Goal: Task Accomplishment & Management: Use online tool/utility

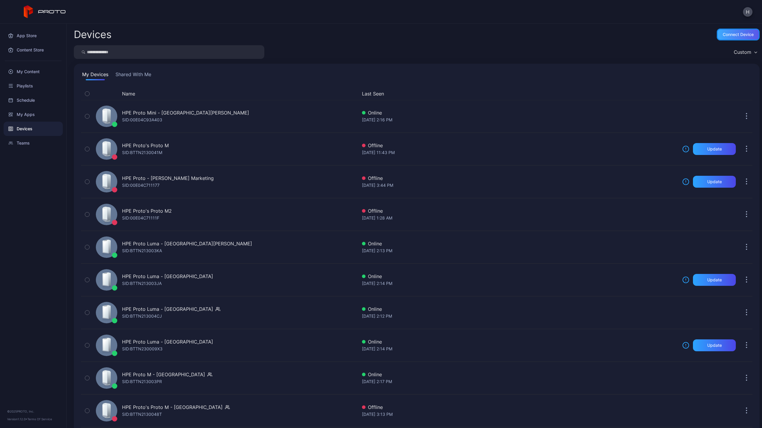
click at [734, 34] on div "Connect device" at bounding box center [737, 34] width 31 height 5
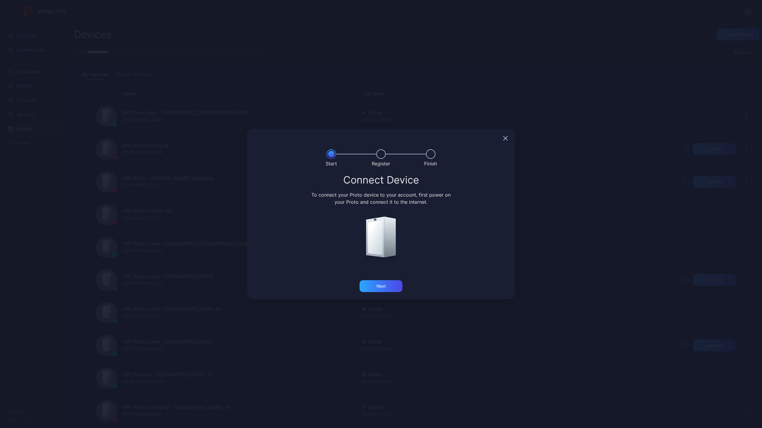
click at [698, 47] on div "Start Register Finish Connect Device To connect your Proto device to your accou…" at bounding box center [381, 214] width 762 height 428
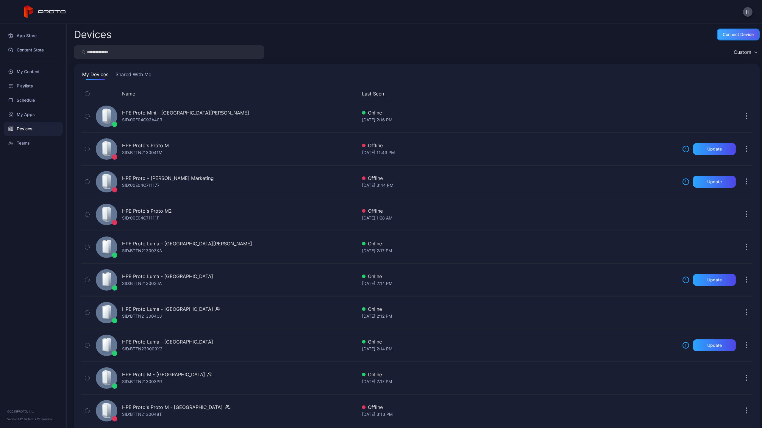
click at [722, 35] on div "Connect device" at bounding box center [737, 34] width 31 height 5
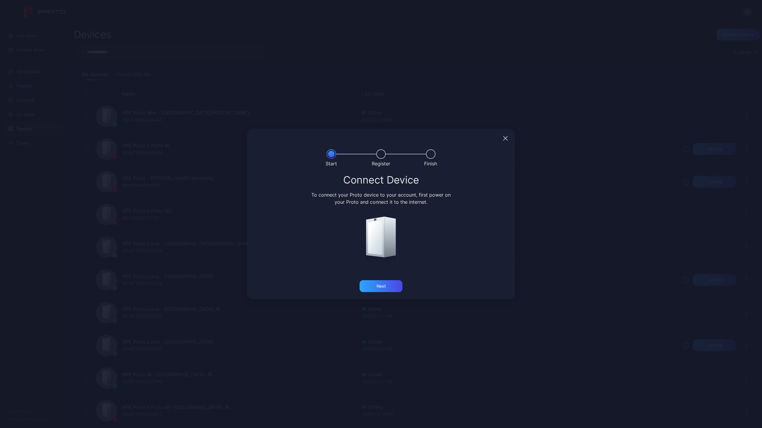
click at [699, 40] on div "Start Register Finish Connect Device To connect your Proto device to your accou…" at bounding box center [381, 214] width 762 height 428
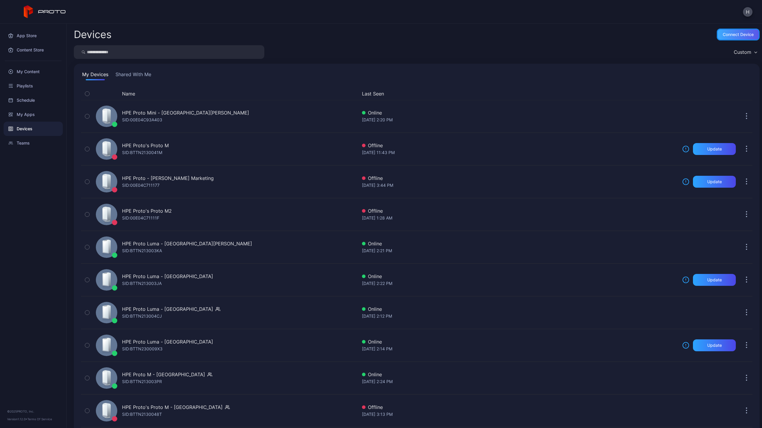
click at [731, 35] on div "Connect device" at bounding box center [737, 34] width 31 height 5
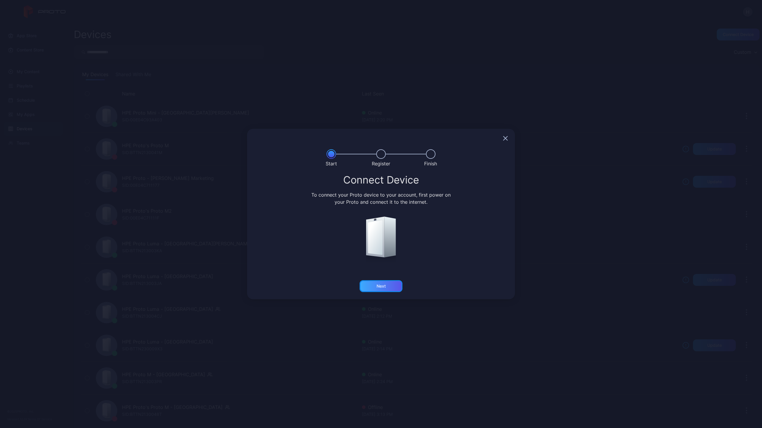
click at [388, 283] on div "Next" at bounding box center [380, 286] width 43 height 12
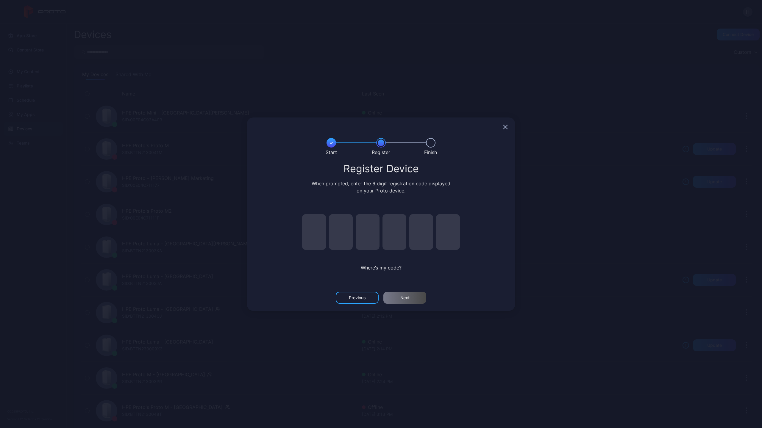
click at [311, 230] on input "pin code 1 of 6" at bounding box center [314, 232] width 24 height 36
type input "*"
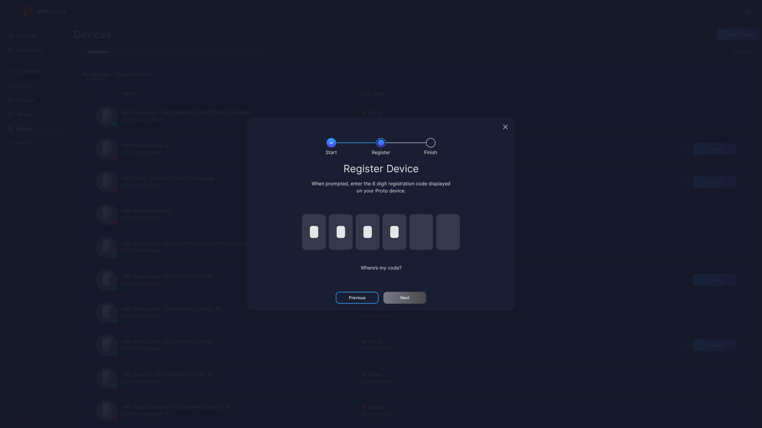
type input "*"
click at [411, 297] on div "Next" at bounding box center [404, 298] width 43 height 12
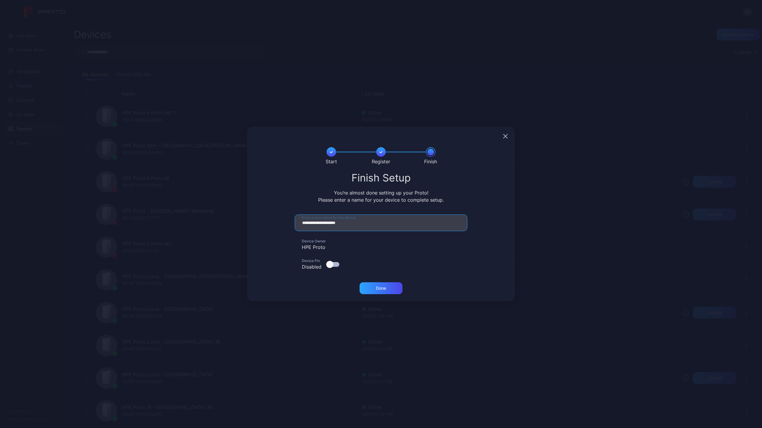
drag, startPoint x: 350, startPoint y: 223, endPoint x: 300, endPoint y: 223, distance: 49.4
click at [300, 223] on input "**********" at bounding box center [381, 222] width 173 height 17
type input "**********"
click at [314, 247] on div "HPE Proto" at bounding box center [381, 247] width 173 height 7
click at [325, 246] on div "HPE Proto" at bounding box center [381, 247] width 173 height 7
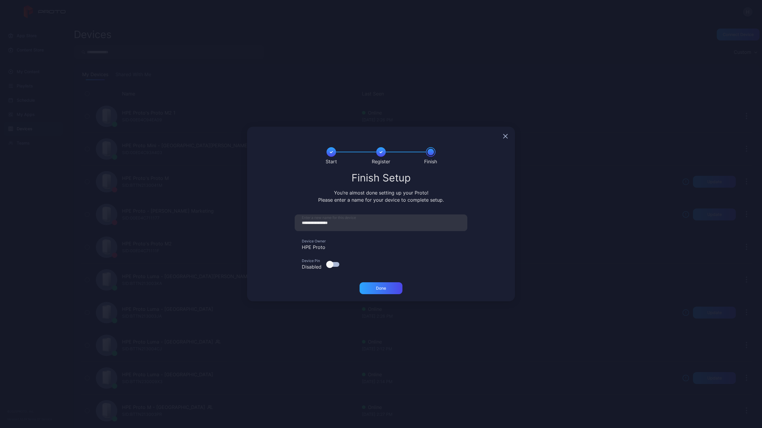
click at [323, 245] on div "HPE Proto" at bounding box center [381, 247] width 173 height 7
click at [376, 287] on div "Done" at bounding box center [381, 288] width 10 height 5
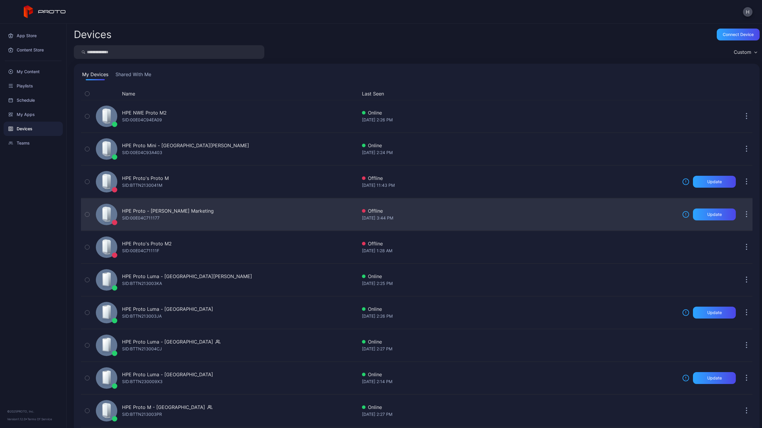
click at [740, 214] on button "button" at bounding box center [746, 215] width 12 height 12
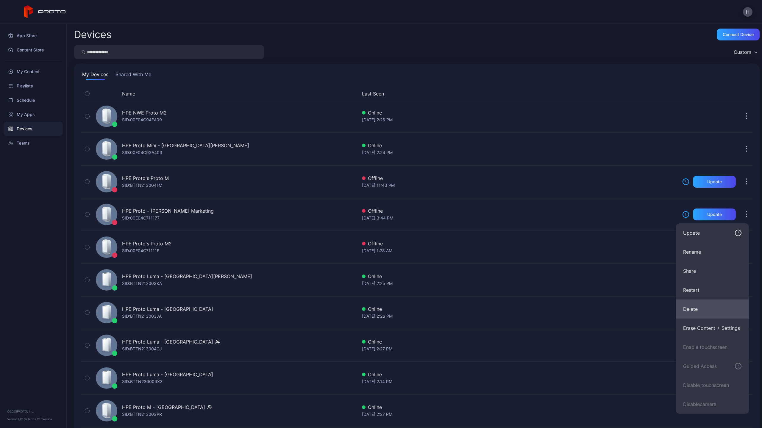
click at [690, 306] on button "Delete" at bounding box center [712, 309] width 73 height 19
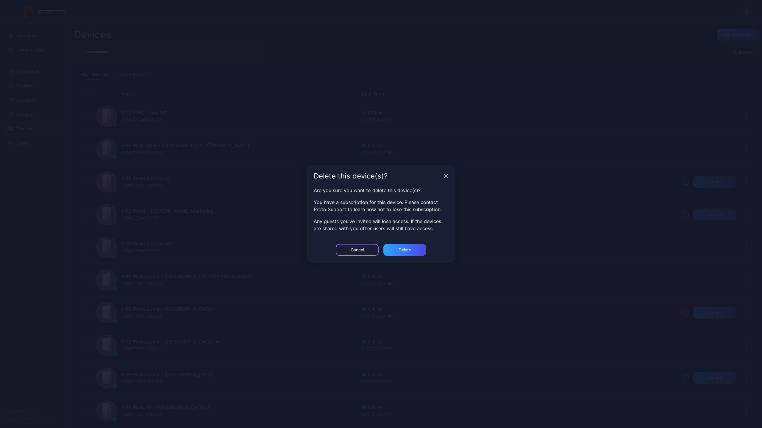
click at [369, 250] on div "Cancel" at bounding box center [357, 250] width 43 height 12
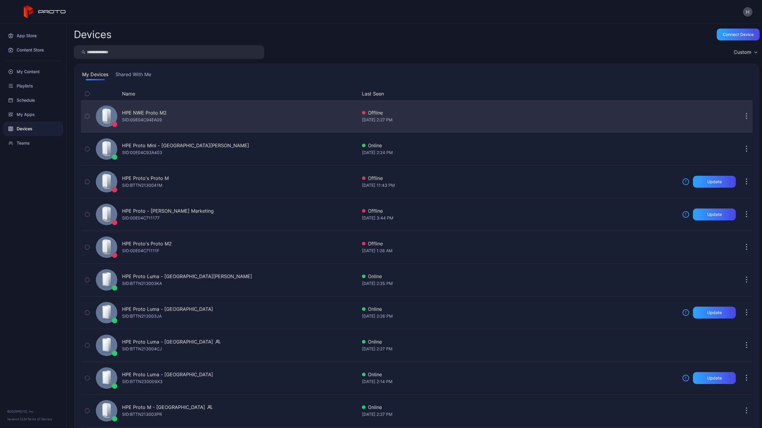
click at [287, 122] on div "HPE NWE Proto M2 SID: 00E04C94EA09" at bounding box center [225, 116] width 264 height 30
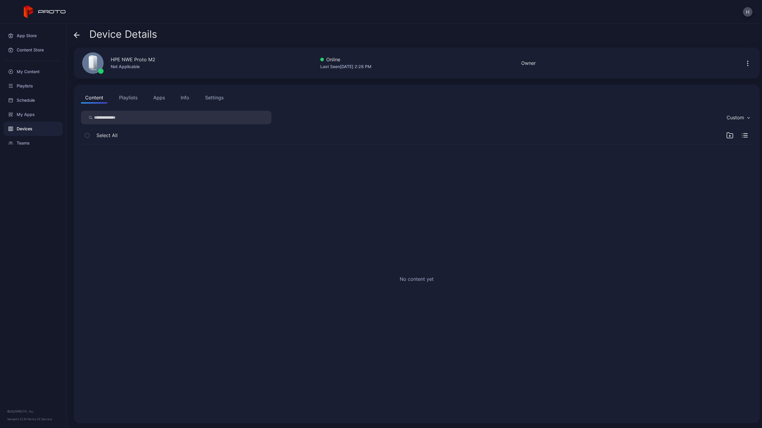
click at [123, 99] on button "Playlists" at bounding box center [128, 98] width 27 height 12
click at [155, 98] on button "Apps" at bounding box center [159, 98] width 20 height 12
click at [134, 98] on button "Playlists" at bounding box center [128, 98] width 27 height 12
click at [100, 99] on button "Content" at bounding box center [94, 98] width 26 height 12
click at [18, 71] on div "My Content" at bounding box center [33, 72] width 59 height 14
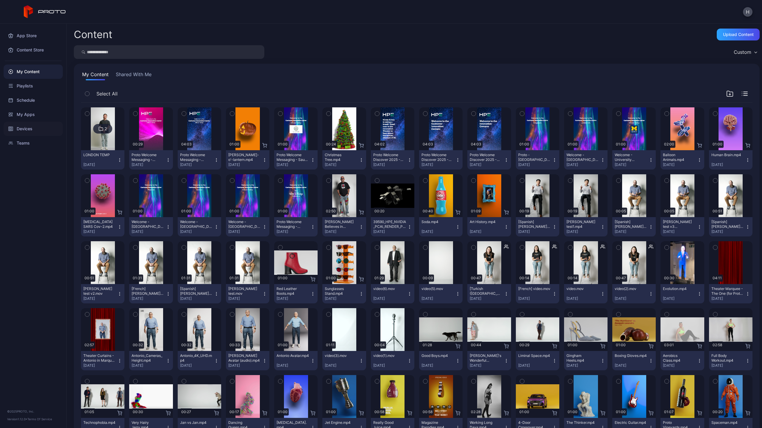
click at [21, 127] on div "Devices" at bounding box center [33, 129] width 59 height 14
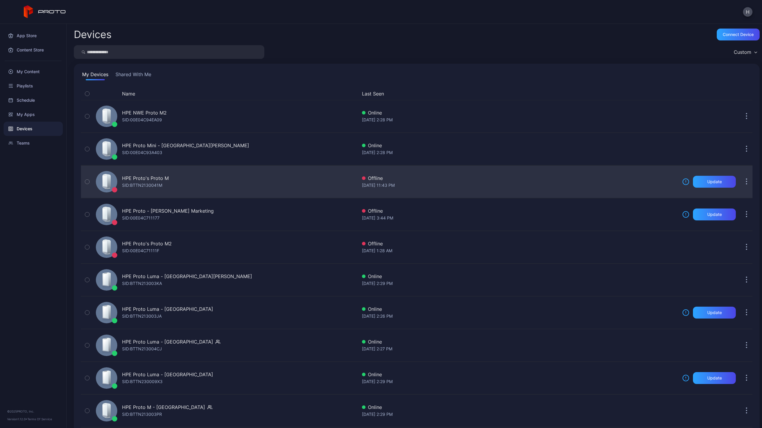
click at [153, 175] on div "HPE Proto's Proto M" at bounding box center [145, 178] width 47 height 7
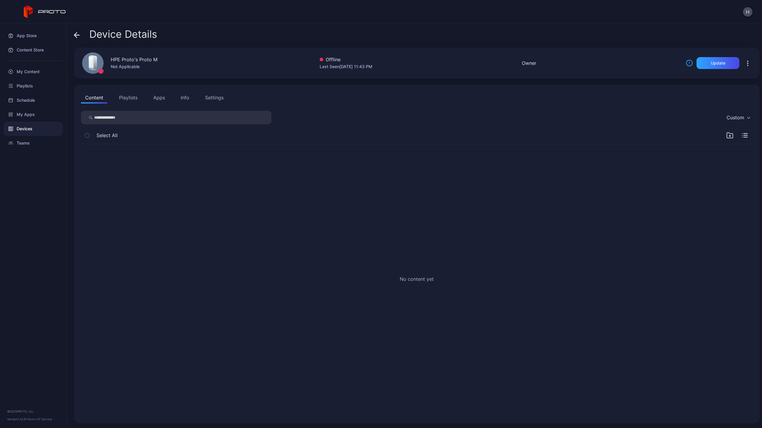
click at [126, 98] on button "Playlists" at bounding box center [128, 98] width 27 height 12
click at [90, 100] on button "Content" at bounding box center [94, 98] width 26 height 12
click at [74, 34] on icon at bounding box center [77, 35] width 6 height 6
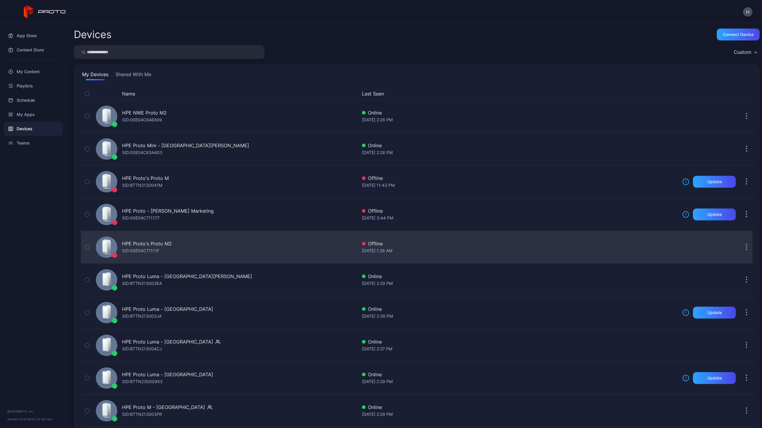
click at [170, 243] on div "HPE Proto's Proto M2" at bounding box center [147, 243] width 50 height 7
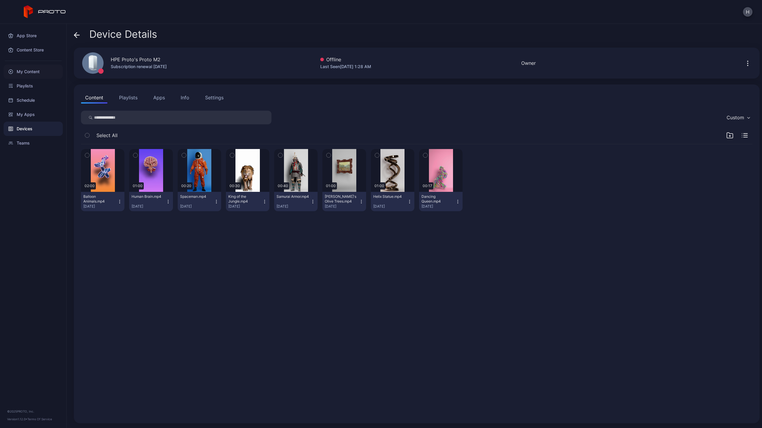
click at [23, 71] on div "My Content" at bounding box center [33, 72] width 59 height 14
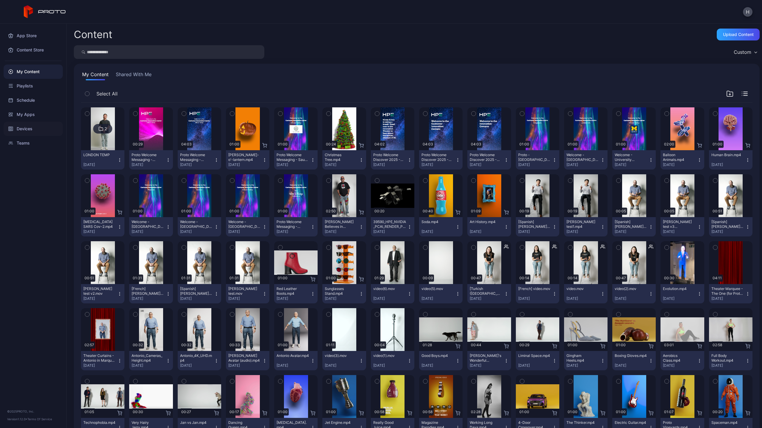
click at [25, 127] on div "Devices" at bounding box center [33, 129] width 59 height 14
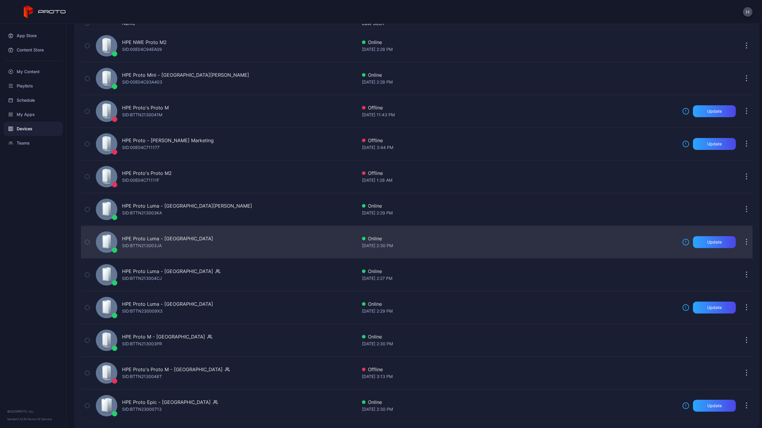
scroll to position [76, 0]
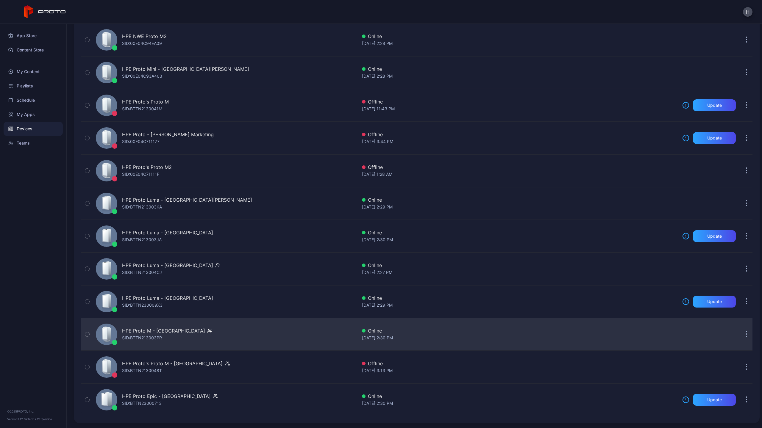
click at [165, 335] on div "HPE Proto M - [GEOGRAPHIC_DATA] SID: BTTN213003PR" at bounding box center [167, 334] width 90 height 14
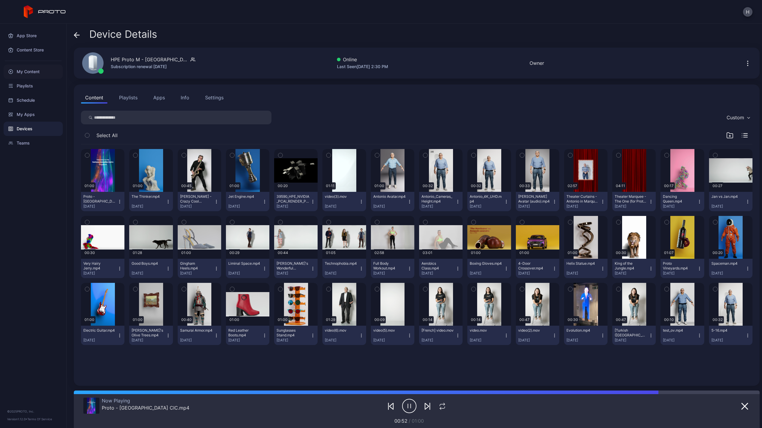
click at [26, 71] on div "My Content" at bounding box center [33, 72] width 59 height 14
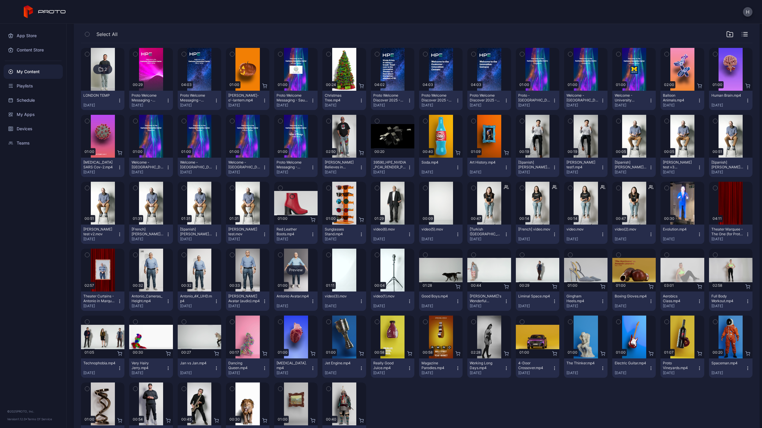
scroll to position [89, 0]
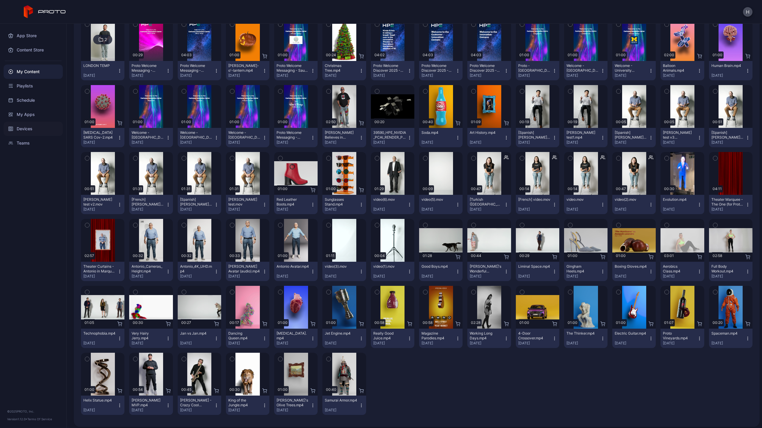
click at [25, 126] on div "Devices" at bounding box center [33, 129] width 59 height 14
